Goal: Task Accomplishment & Management: Use online tool/utility

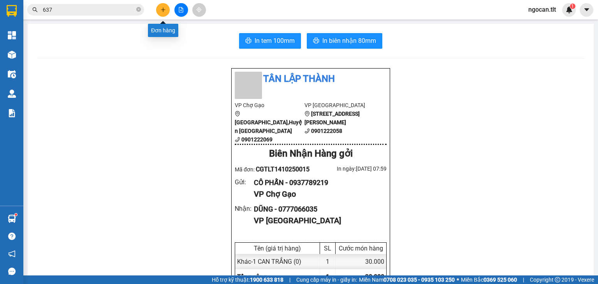
click at [165, 8] on icon "plus" at bounding box center [162, 9] width 5 height 5
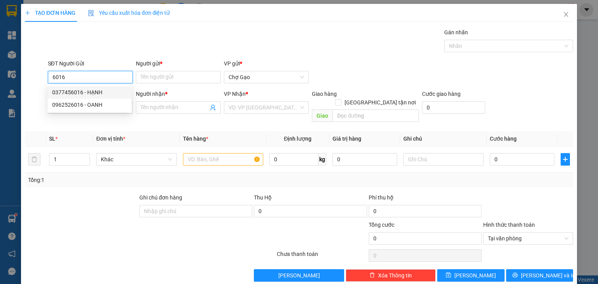
click at [106, 92] on div "0377456016 - HẠNH" at bounding box center [89, 92] width 75 height 9
type input "0377456016"
click at [104, 104] on input "SĐT Người Nhận *" at bounding box center [90, 107] width 85 height 12
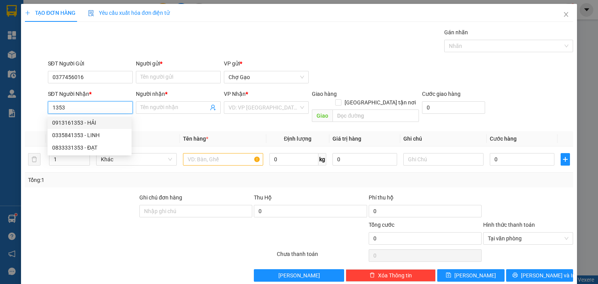
click at [53, 107] on input "1353" at bounding box center [90, 107] width 85 height 12
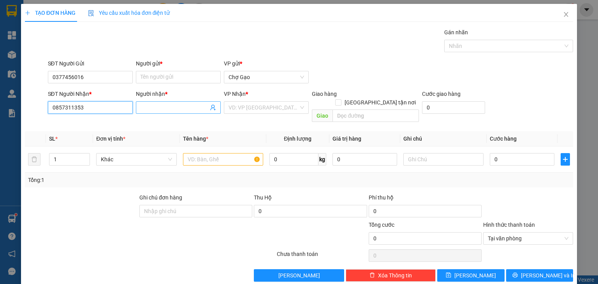
type input "0857311353"
click at [172, 111] on input "Người nhận *" at bounding box center [174, 107] width 68 height 9
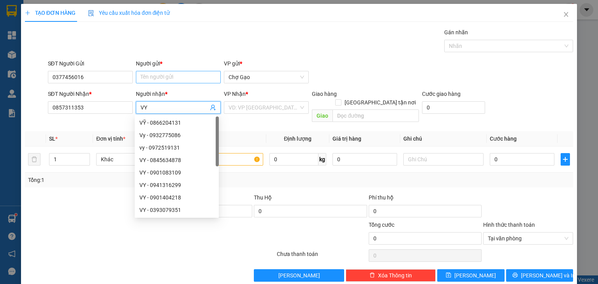
type input "VY"
click at [162, 71] on input "Người gửi *" at bounding box center [178, 77] width 85 height 12
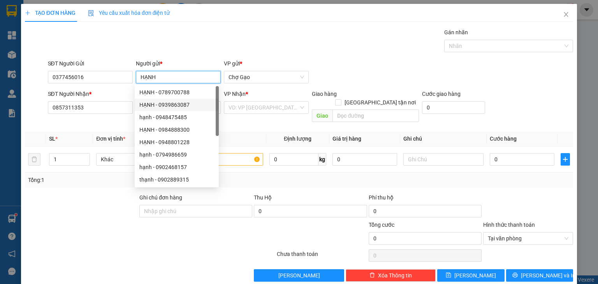
type input "HẠNH"
drag, startPoint x: 238, startPoint y: 100, endPoint x: 248, endPoint y: 112, distance: 16.0
click at [240, 101] on div "VP Nhận * VD: VP [GEOGRAPHIC_DATA]" at bounding box center [266, 103] width 85 height 27
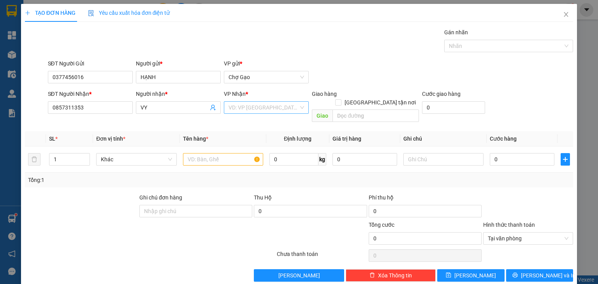
drag, startPoint x: 253, startPoint y: 109, endPoint x: 254, endPoint y: 113, distance: 3.9
click at [254, 110] on input "search" at bounding box center [263, 108] width 70 height 12
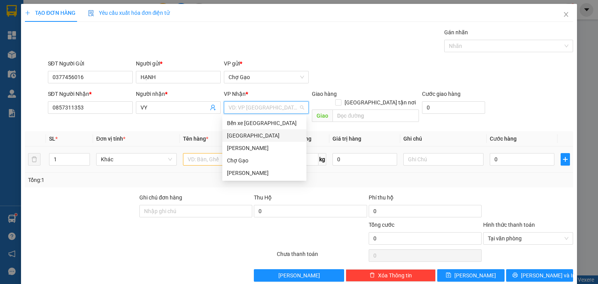
drag, startPoint x: 243, startPoint y: 134, endPoint x: 231, endPoint y: 147, distance: 17.9
click at [241, 136] on div "[GEOGRAPHIC_DATA]" at bounding box center [264, 135] width 75 height 9
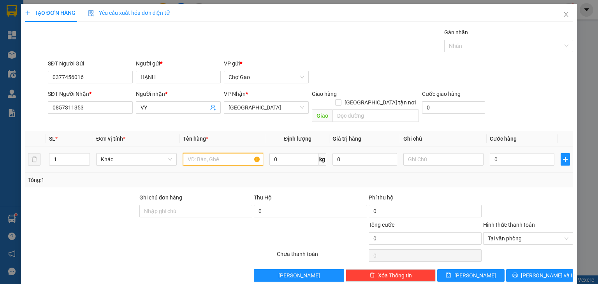
click at [224, 153] on input "text" at bounding box center [223, 159] width 80 height 12
type input "1 X TRẮNG"
click at [514, 153] on input "0" at bounding box center [522, 159] width 65 height 12
type input "3"
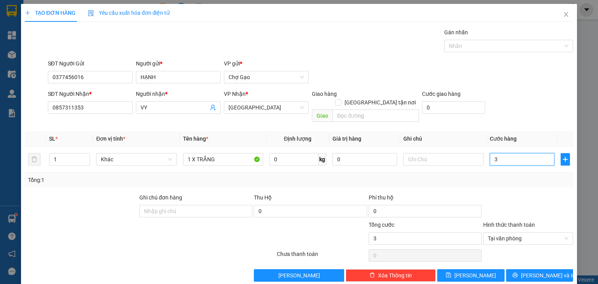
type input "35"
drag, startPoint x: 560, startPoint y: 227, endPoint x: 560, endPoint y: 245, distance: 18.7
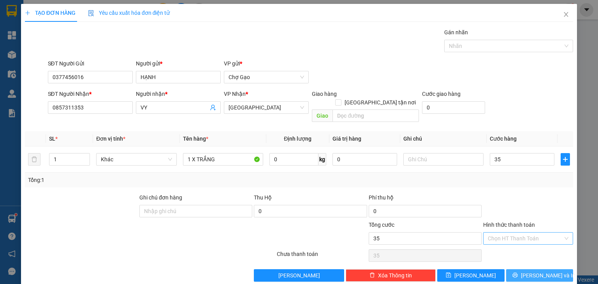
type input "35.000"
click at [551, 269] on button "[PERSON_NAME] và In" at bounding box center [539, 275] width 67 height 12
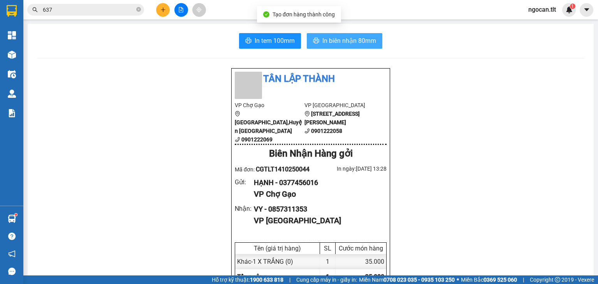
drag, startPoint x: 351, startPoint y: 39, endPoint x: 349, endPoint y: 43, distance: 4.2
click at [351, 39] on span "In biên nhận 80mm" at bounding box center [349, 41] width 54 height 10
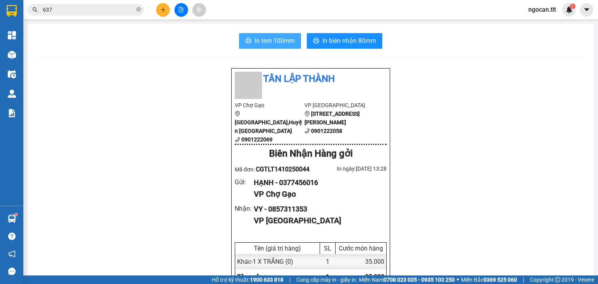
click at [279, 40] on span "In tem 100mm" at bounding box center [275, 41] width 40 height 10
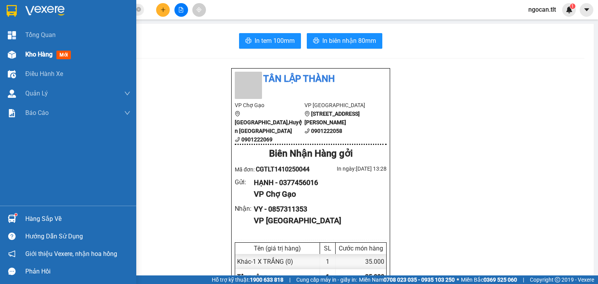
click at [32, 51] on span "Kho hàng" at bounding box center [38, 54] width 27 height 7
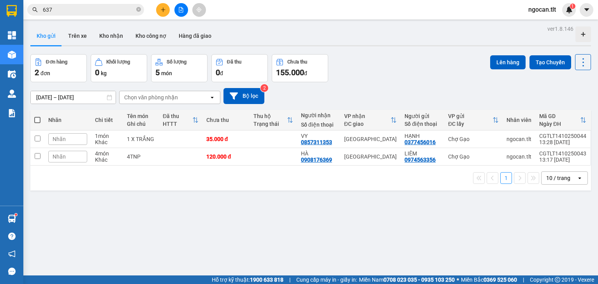
click at [39, 120] on span at bounding box center [37, 120] width 6 height 6
click at [37, 116] on input "checkbox" at bounding box center [37, 116] width 0 height 0
checkbox input "true"
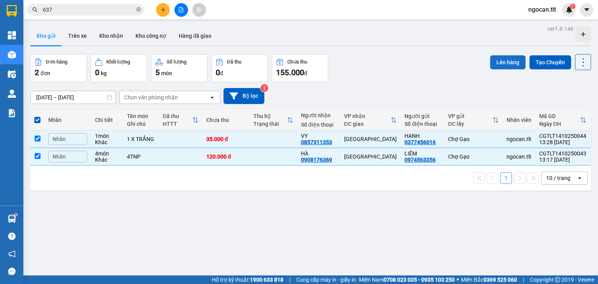
click at [504, 59] on button "Lên hàng" at bounding box center [507, 62] width 35 height 14
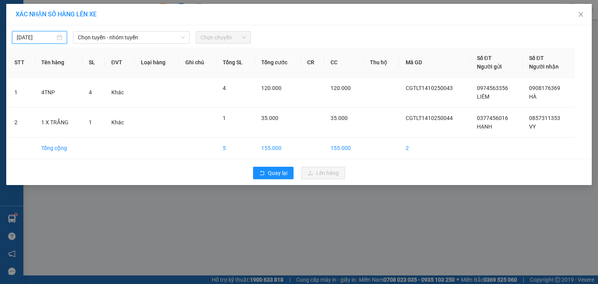
click at [37, 39] on input "[DATE]" at bounding box center [36, 37] width 39 height 9
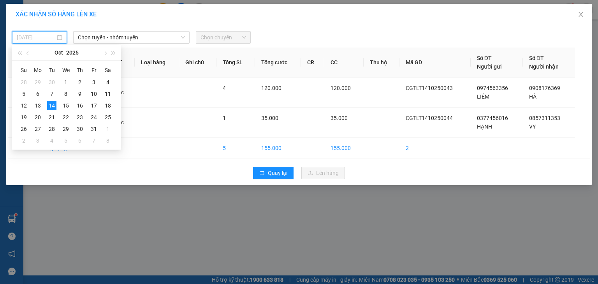
type input "[DATE]"
click at [139, 42] on span "Chọn tuyến - nhóm tuyến" at bounding box center [131, 38] width 107 height 12
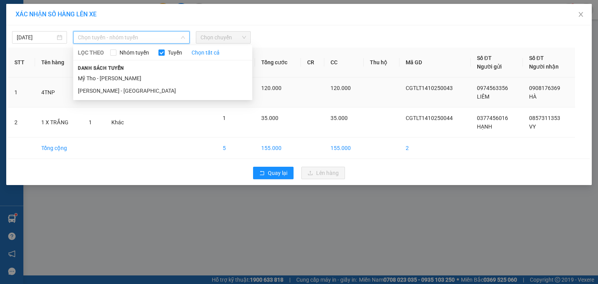
click at [128, 77] on li "Mỹ Tho - [PERSON_NAME]" at bounding box center [162, 78] width 179 height 12
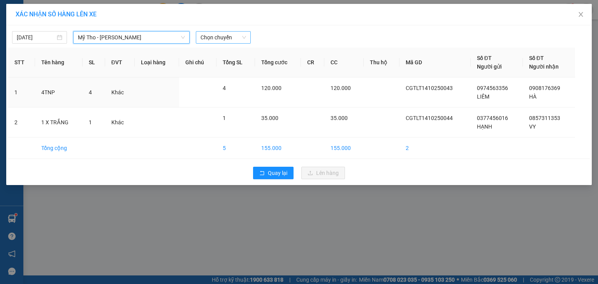
click at [225, 39] on span "Chọn chuyến" at bounding box center [223, 38] width 46 height 12
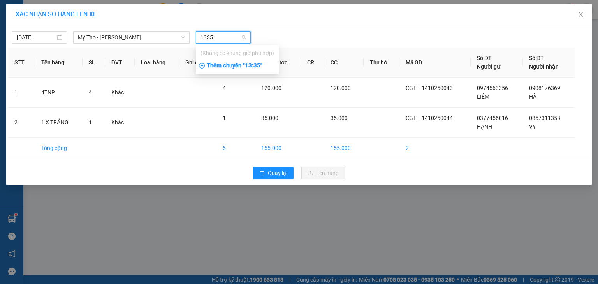
type input "1335"
click at [251, 67] on div "Thêm chuyến " 13:35 "" at bounding box center [237, 65] width 83 height 13
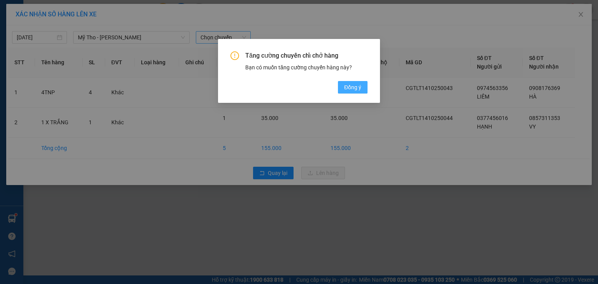
click at [360, 86] on span "Đồng ý" at bounding box center [352, 87] width 17 height 9
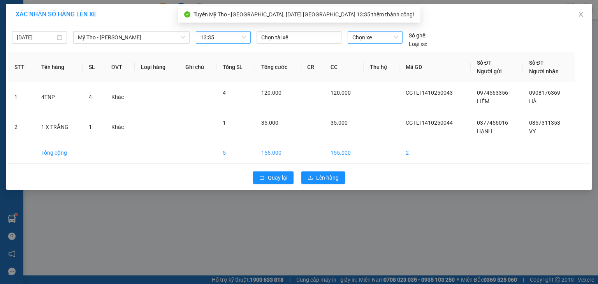
click at [371, 40] on span "Chọn xe" at bounding box center [374, 38] width 45 height 12
type input "848"
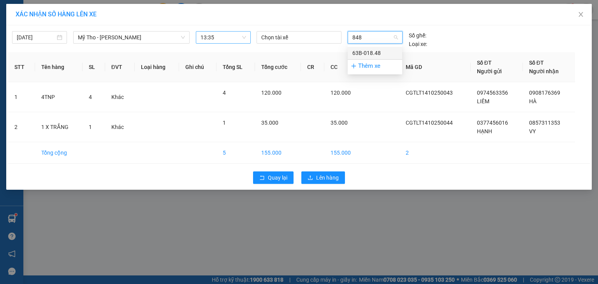
click at [367, 50] on div "63B-018.48" at bounding box center [374, 53] width 45 height 9
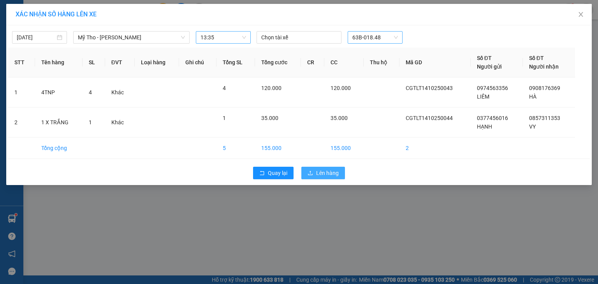
drag, startPoint x: 325, startPoint y: 177, endPoint x: 327, endPoint y: 172, distance: 5.6
click at [325, 177] on button "Lên hàng" at bounding box center [323, 173] width 44 height 12
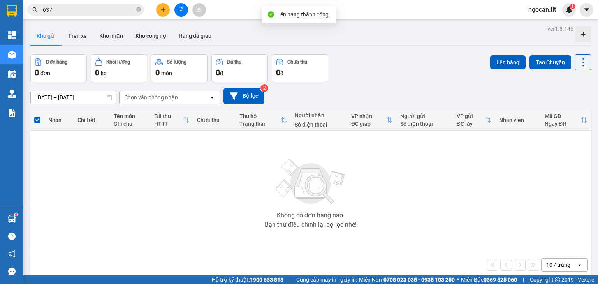
click at [181, 7] on icon "file-add" at bounding box center [181, 9] width 4 height 5
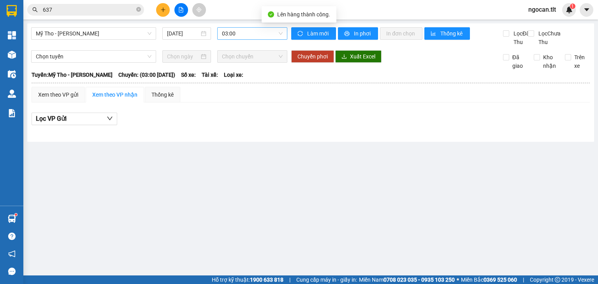
click at [256, 37] on span "03:00" at bounding box center [252, 34] width 61 height 12
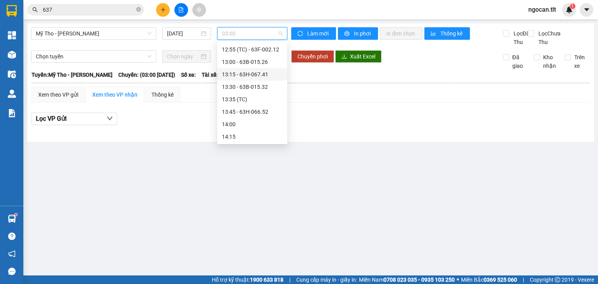
scroll to position [716, 0]
click at [227, 82] on div "13:35 (TC)" at bounding box center [252, 80] width 61 height 9
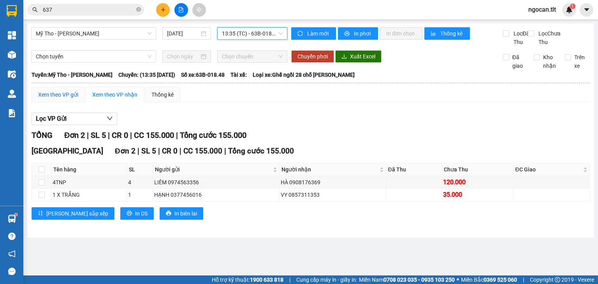
click at [56, 99] on div "Xem theo VP gửi" at bounding box center [58, 94] width 40 height 9
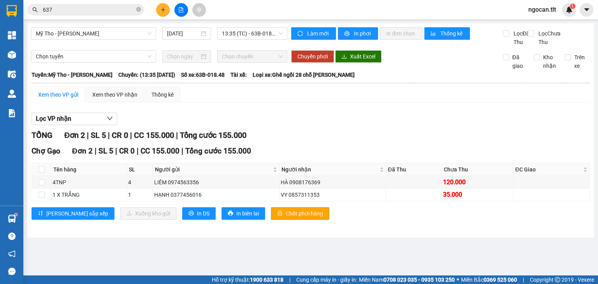
click at [286, 218] on span "Chốt phơi hàng" at bounding box center [304, 213] width 37 height 9
